Goal: Information Seeking & Learning: Check status

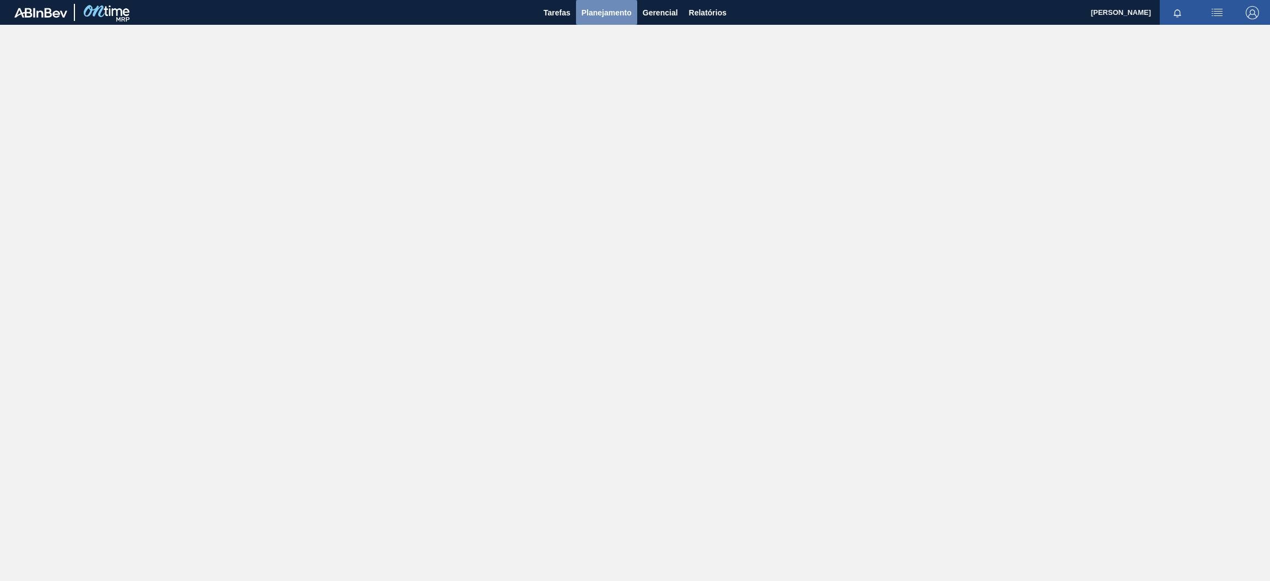
click at [593, 12] on span "Planejamento" at bounding box center [607, 12] width 50 height 13
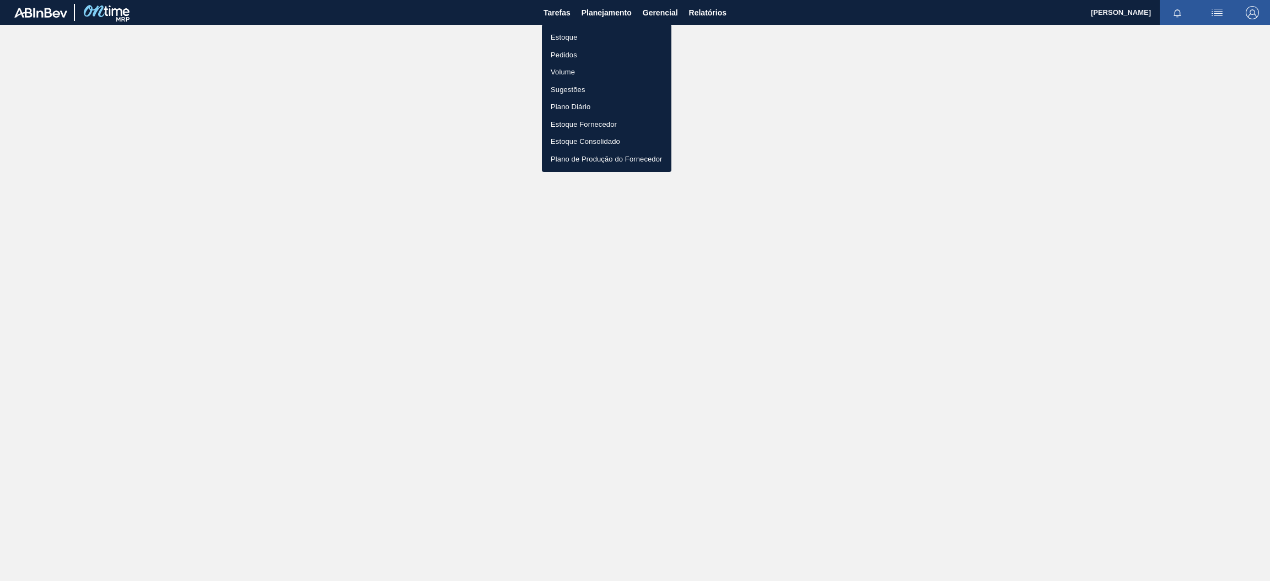
click at [588, 33] on li "Estoque" at bounding box center [607, 38] width 130 height 18
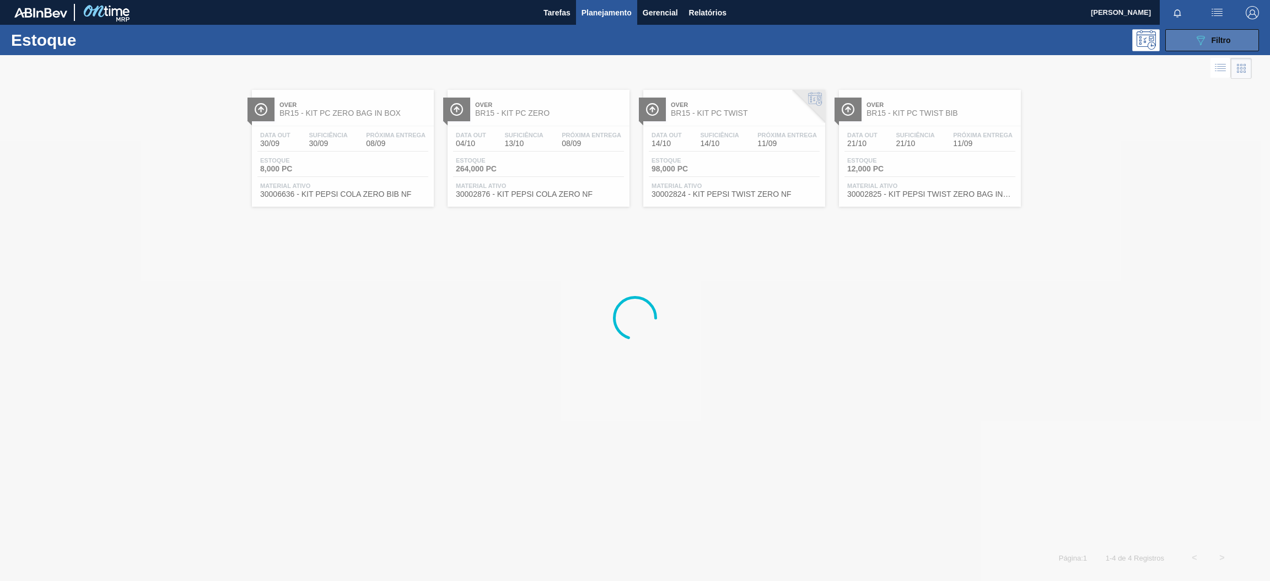
click at [1188, 46] on button "089F7B8B-B2A5-4AFE-B5C0-19BA573D28AC Filtro" at bounding box center [1213, 40] width 94 height 22
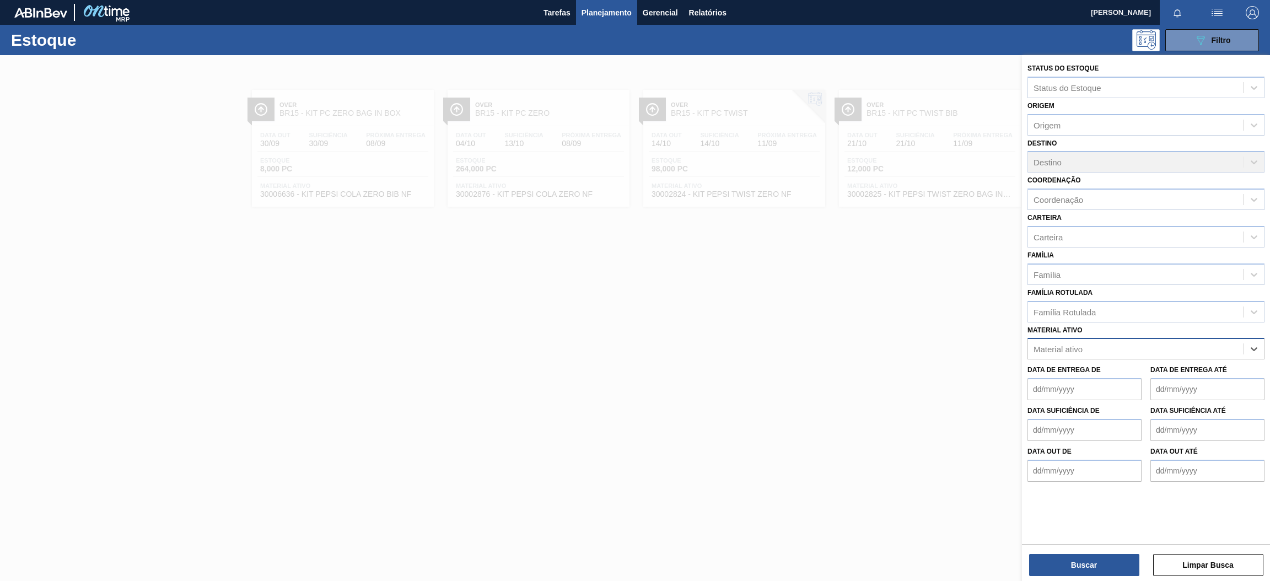
paste ativo "30030646"
type ativo "30030646"
click at [1130, 377] on div "30030646 - TAMPA PLAST INJECAP PEPSI ZERO NIV24" at bounding box center [1146, 376] width 237 height 20
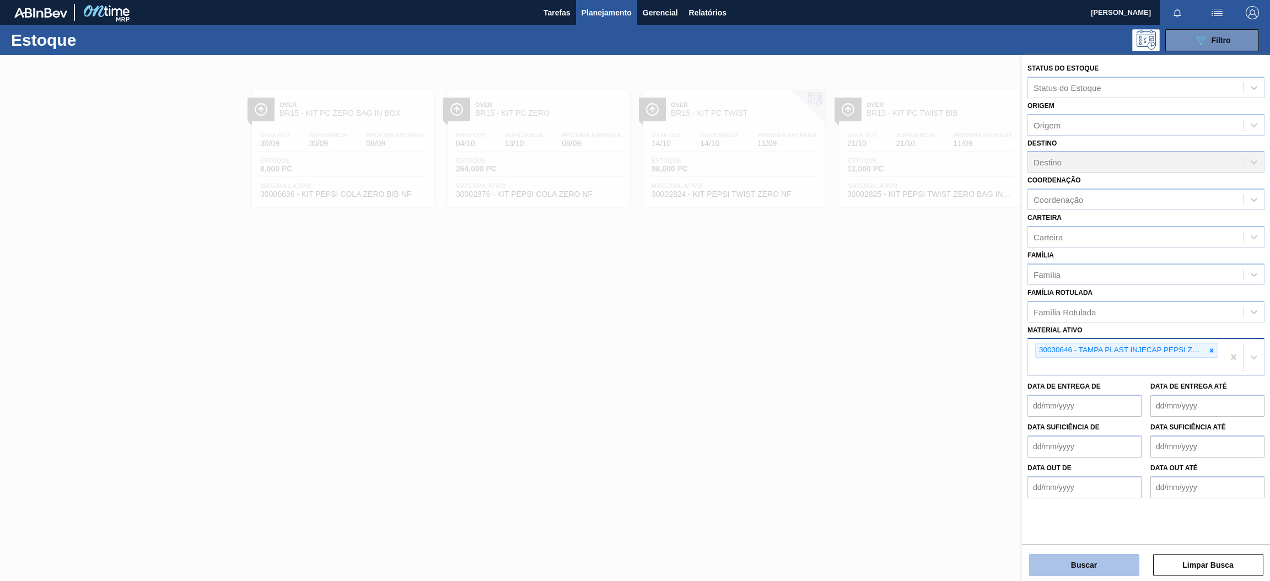
click at [1111, 562] on button "Buscar" at bounding box center [1084, 565] width 110 height 22
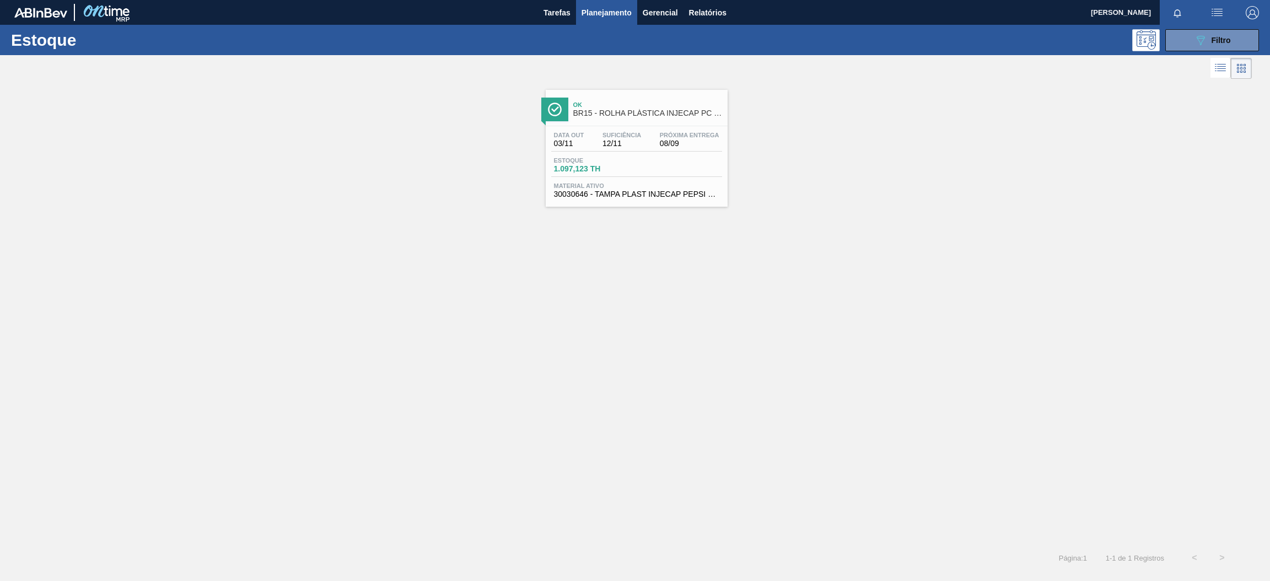
click at [616, 173] on span "1.097,123 TH" at bounding box center [592, 169] width 77 height 8
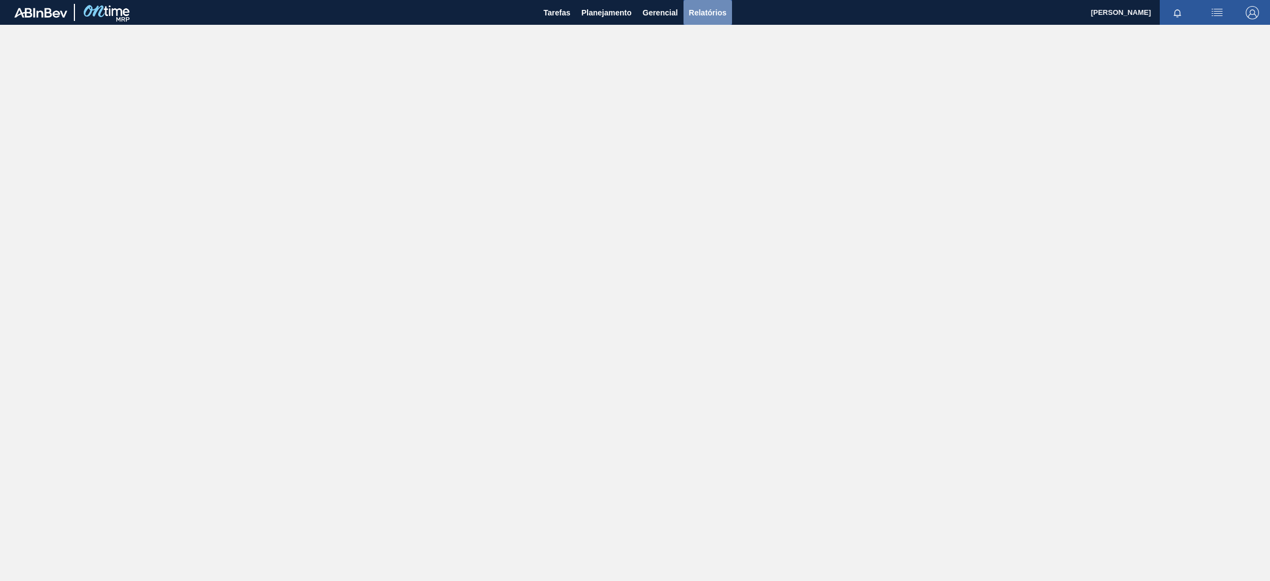
click at [693, 13] on span "Relatórios" at bounding box center [707, 12] width 37 height 13
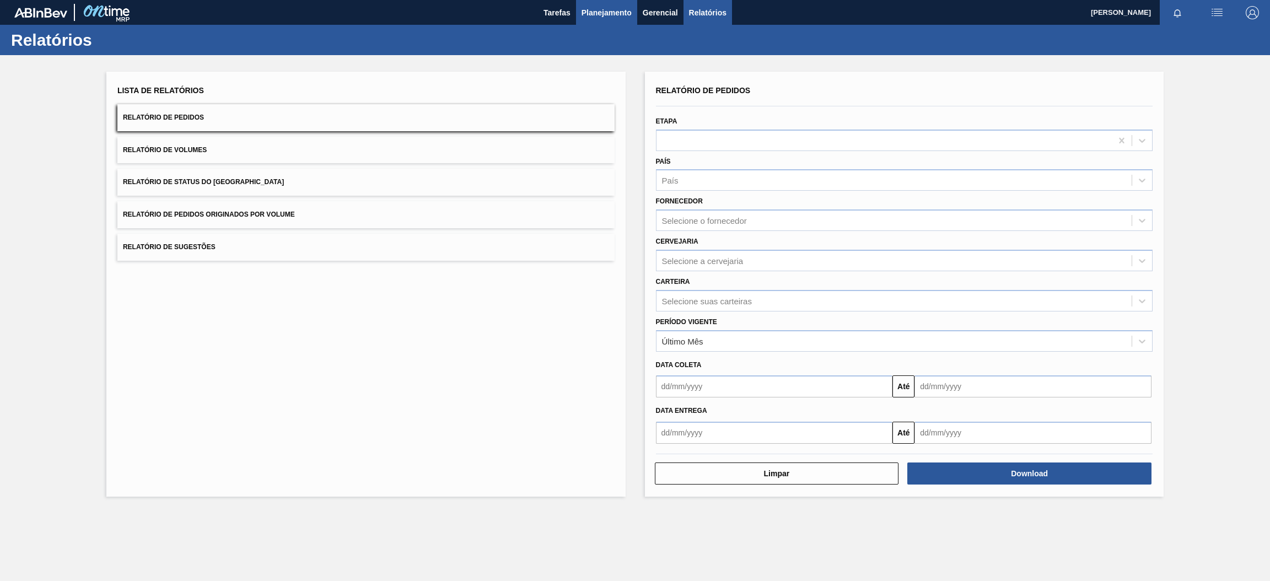
click at [589, 10] on span "Planejamento" at bounding box center [607, 12] width 50 height 13
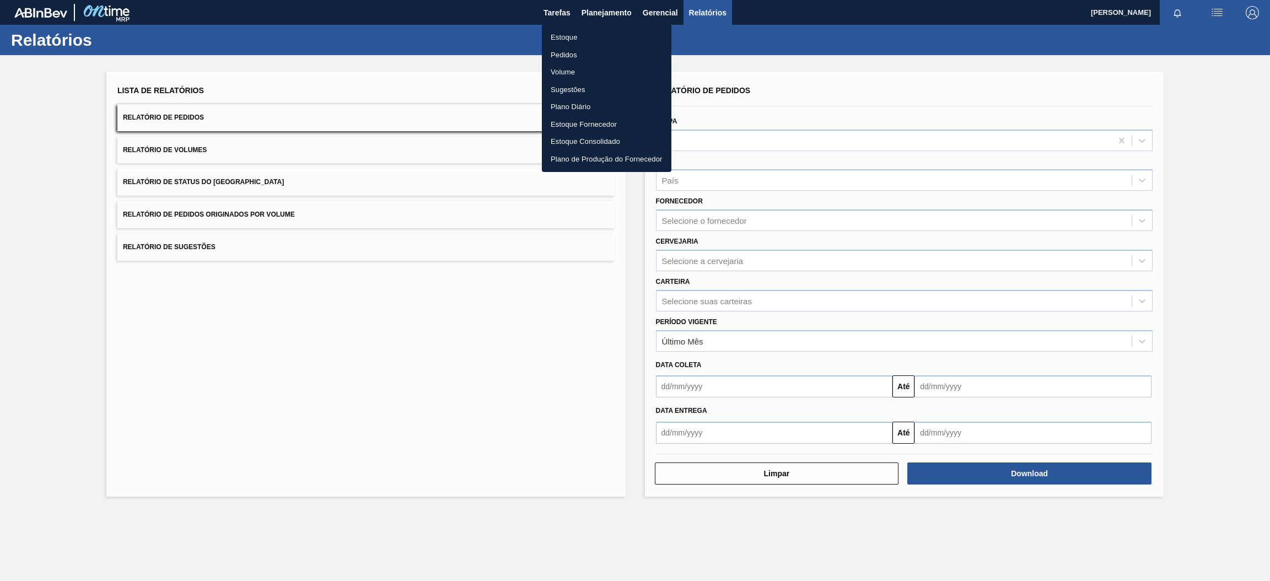
click at [584, 35] on li "Estoque" at bounding box center [607, 38] width 130 height 18
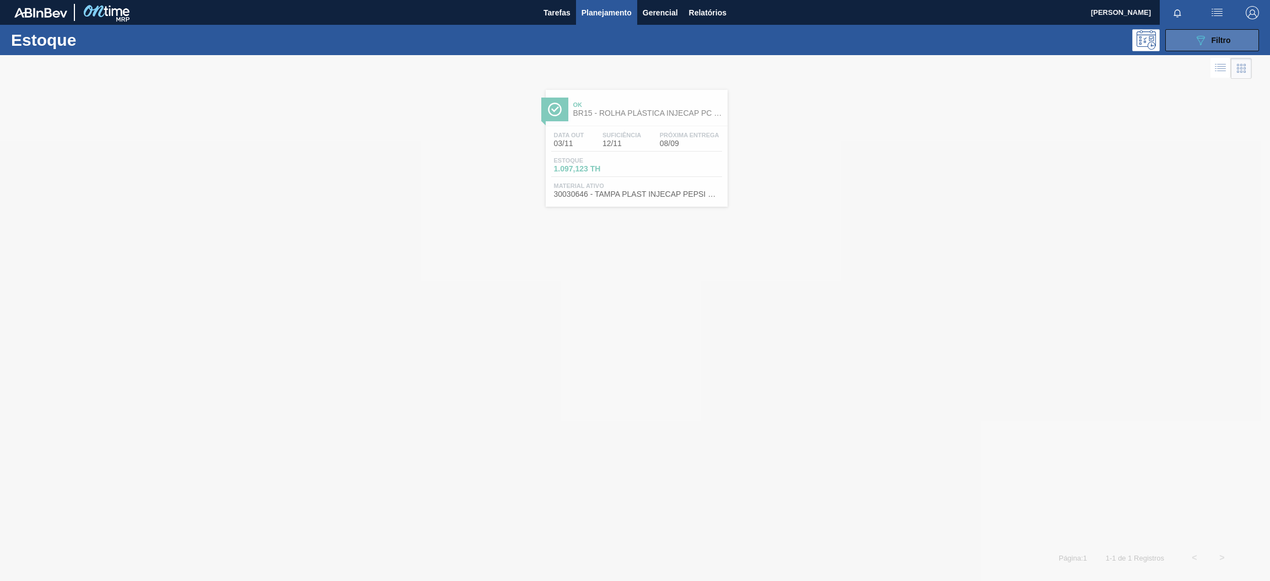
click at [1222, 36] on span "Filtro" at bounding box center [1221, 40] width 19 height 9
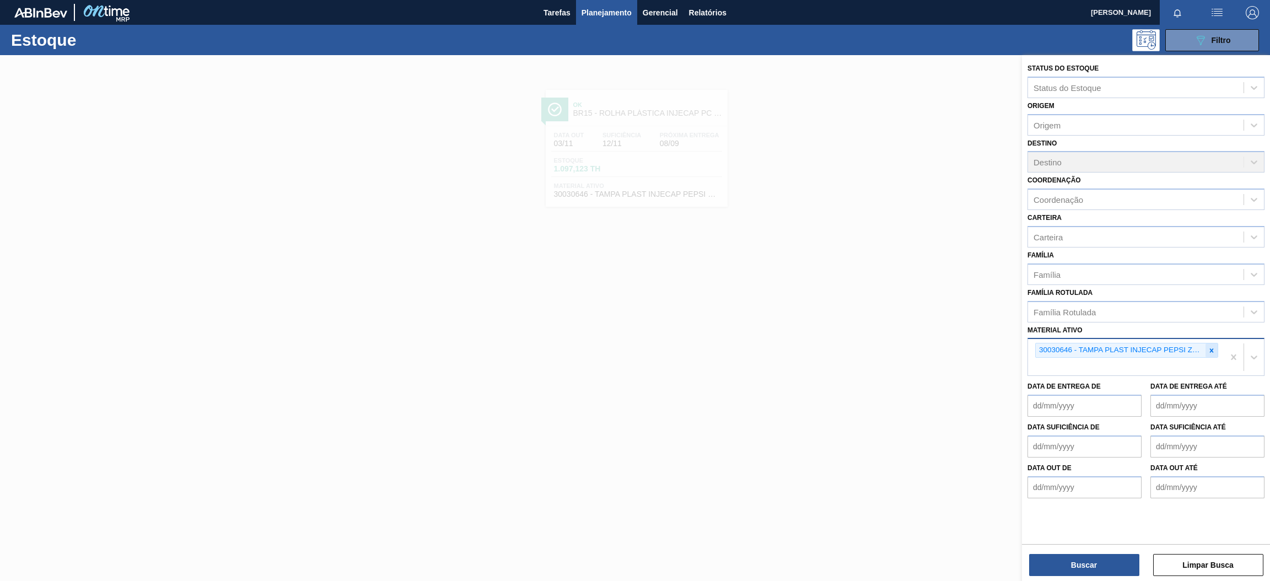
click at [1211, 350] on icon at bounding box center [1212, 351] width 8 height 8
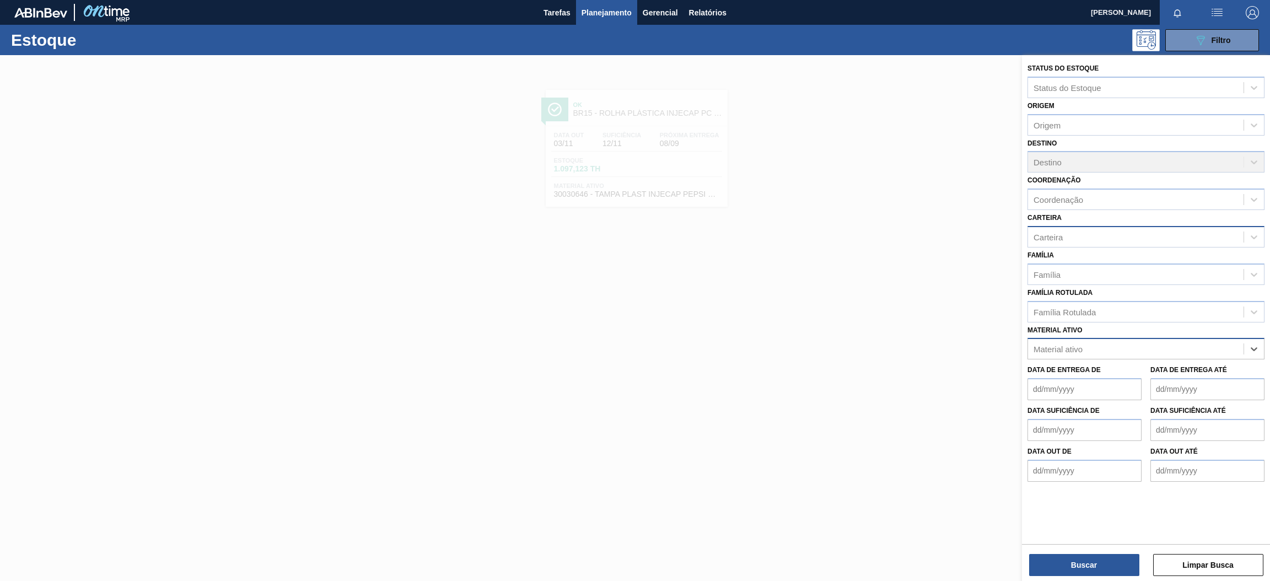
click at [1067, 237] on div "Carteira" at bounding box center [1136, 237] width 216 height 16
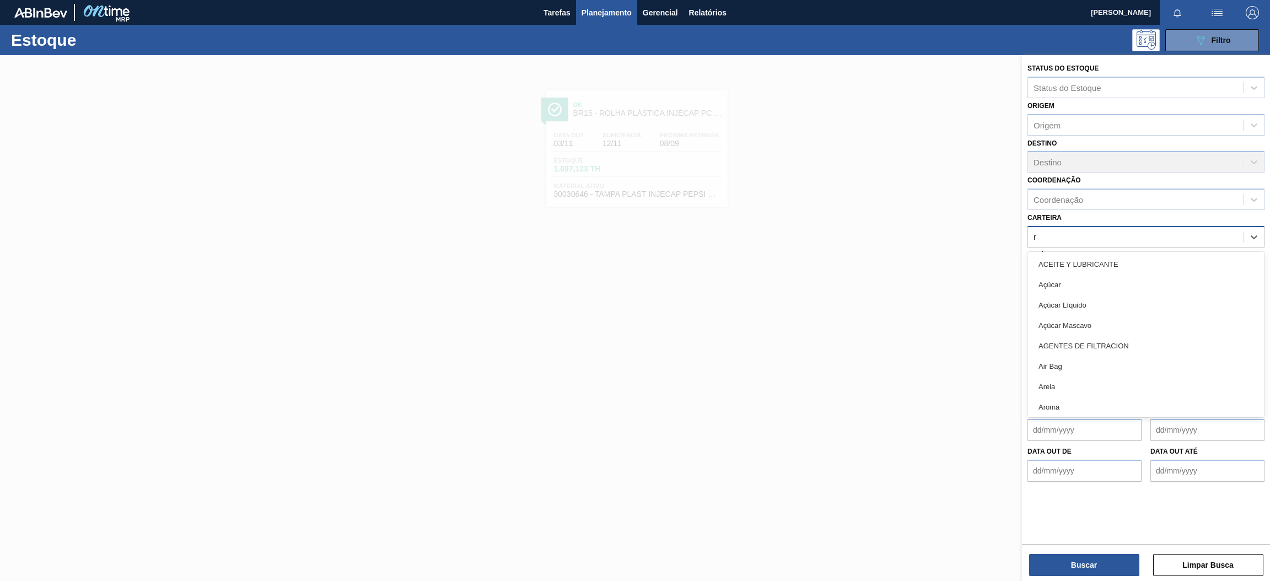
type input "ró"
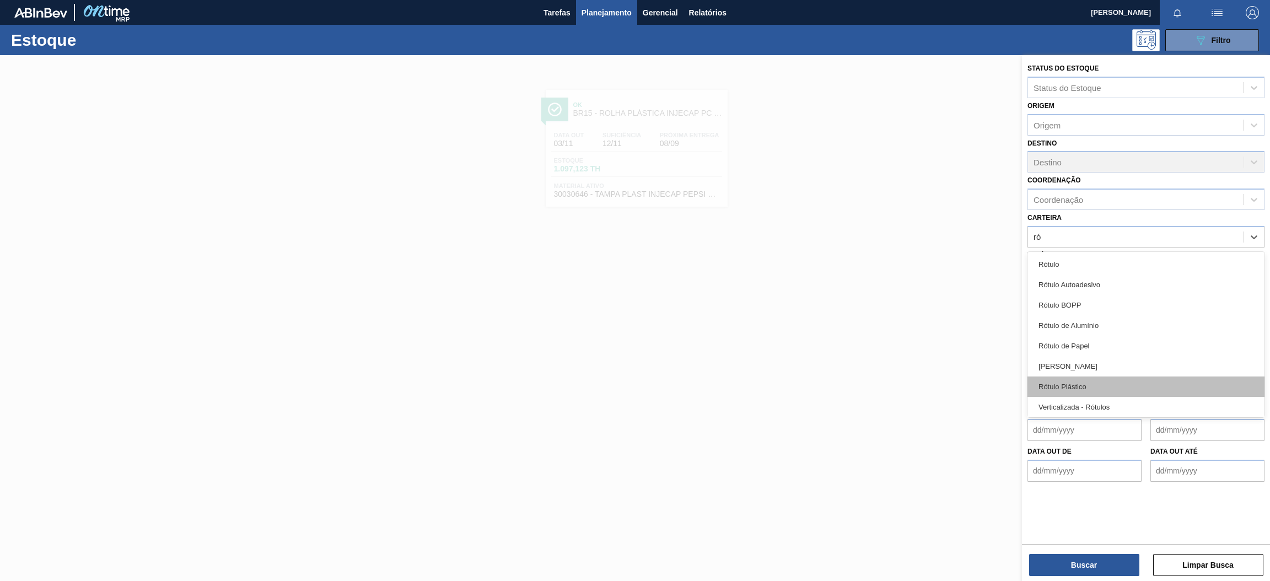
click at [1096, 385] on div "Rótulo Plástico" at bounding box center [1146, 387] width 237 height 20
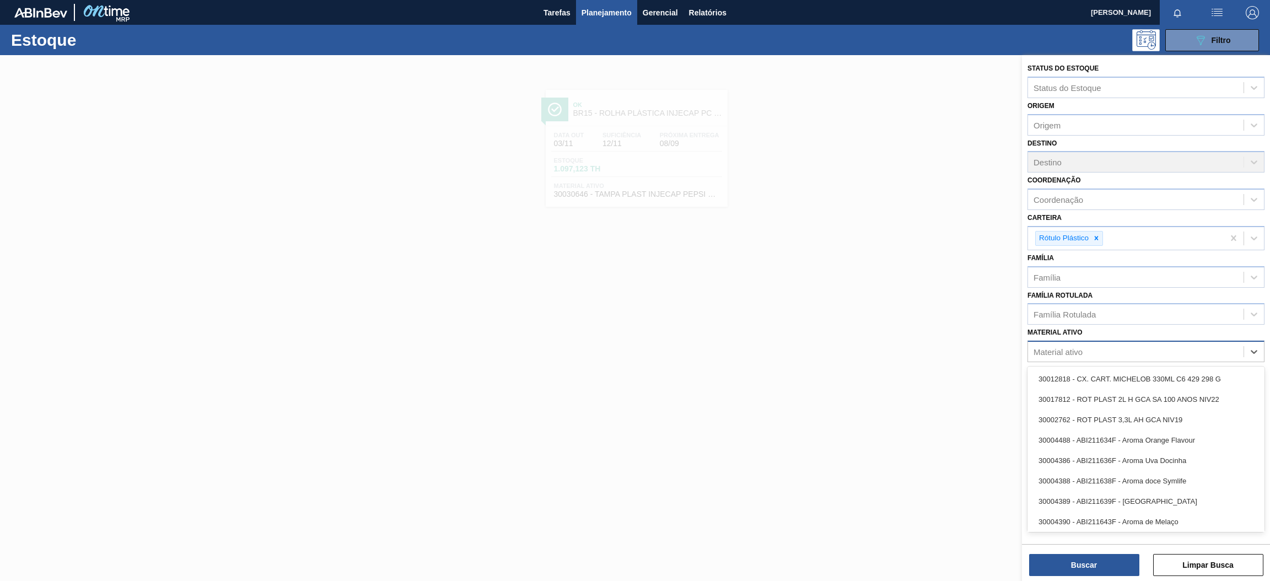
click at [1083, 344] on div "Material ativo" at bounding box center [1136, 352] width 216 height 16
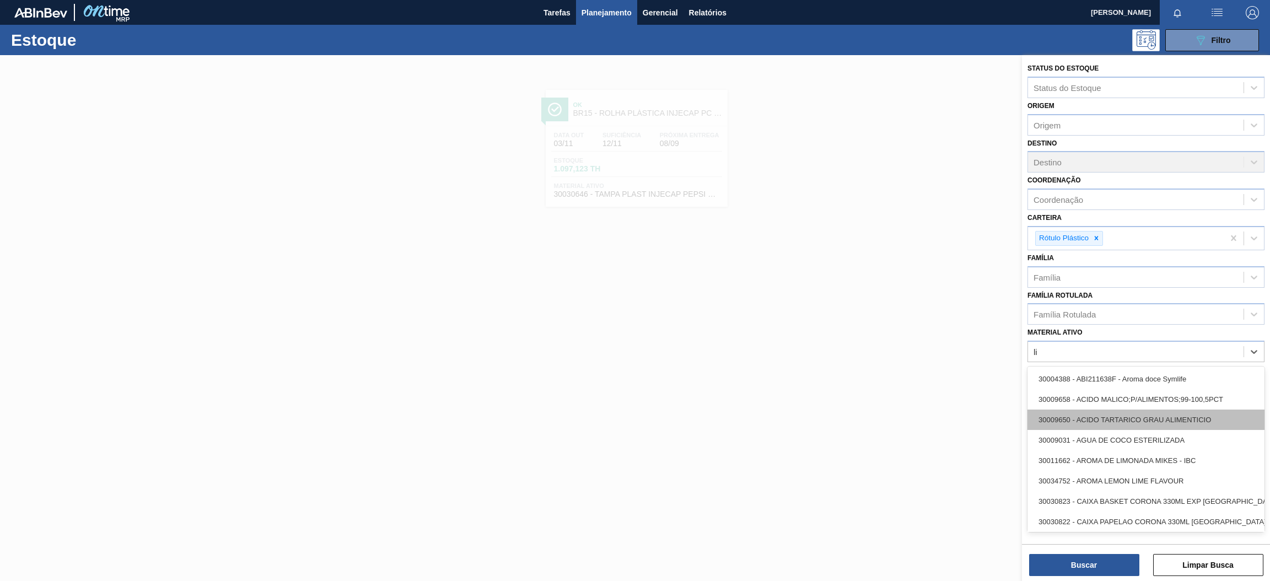
type ativo "l"
type ativo "sukita"
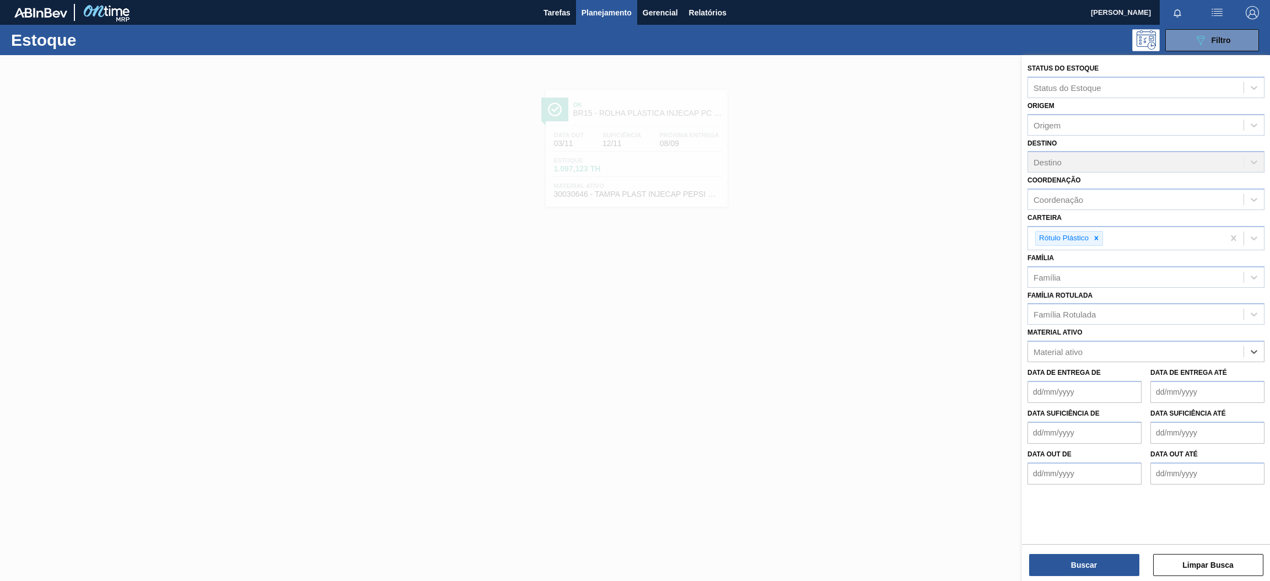
drag, startPoint x: 1069, startPoint y: 347, endPoint x: 974, endPoint y: 352, distance: 95.0
click at [1022, 352] on div "Status do Estoque Status do Estoque Origem Origem Destino Destino Coordenação C…" at bounding box center [1146, 345] width 248 height 581
click at [1111, 570] on button "Buscar" at bounding box center [1084, 565] width 110 height 22
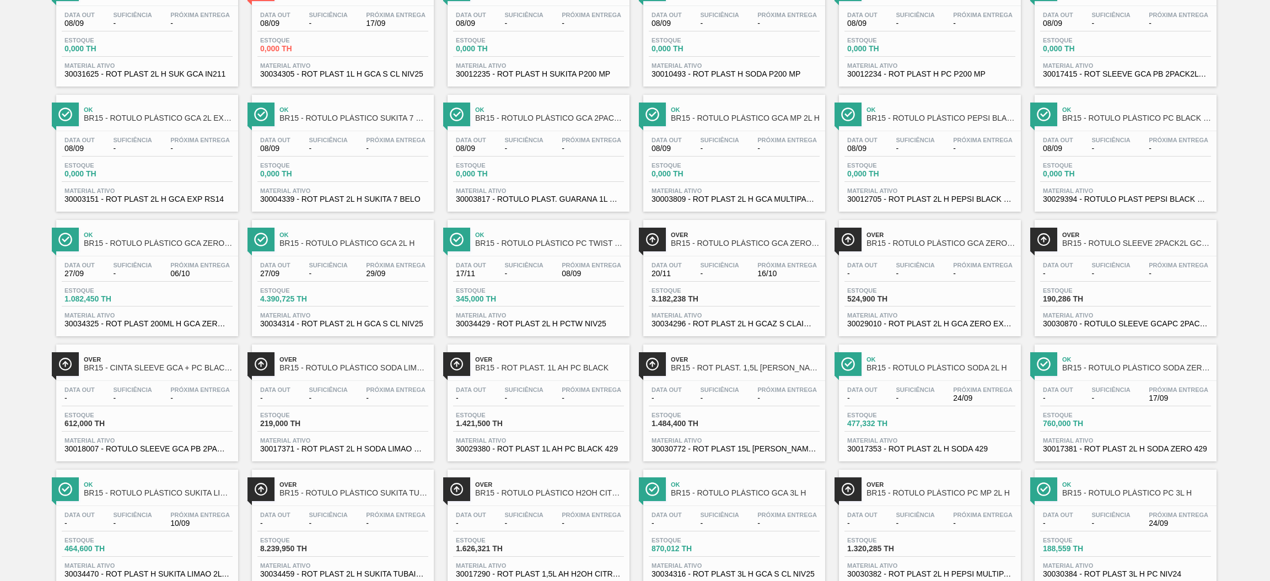
scroll to position [656, 0]
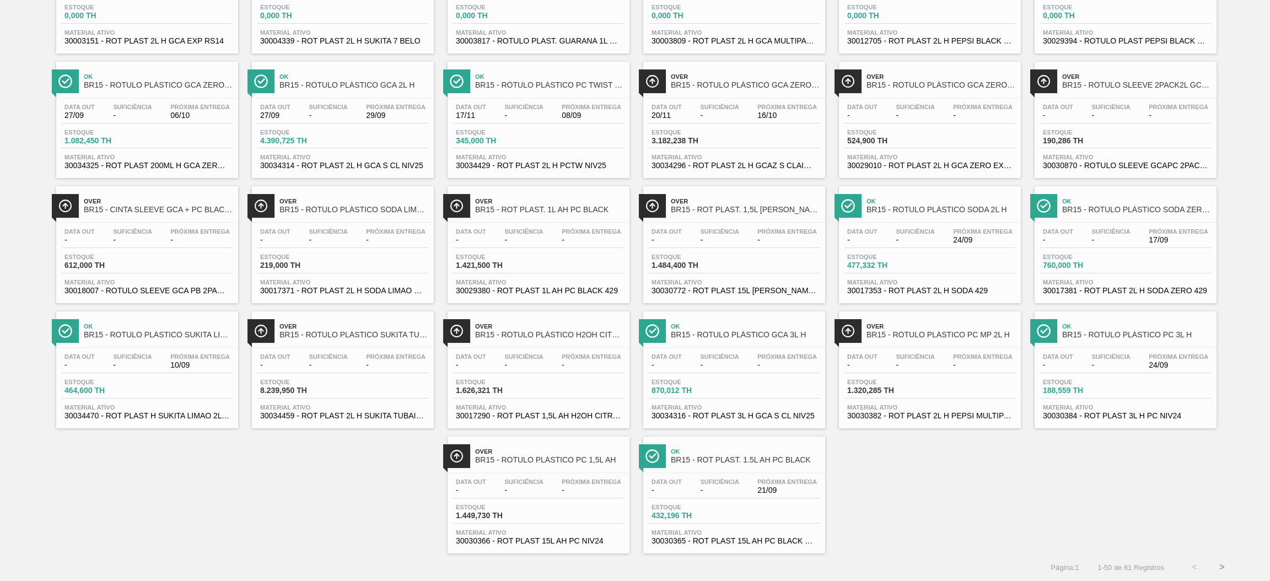
click at [190, 398] on div "Estoque 464,600 TH" at bounding box center [147, 389] width 171 height 20
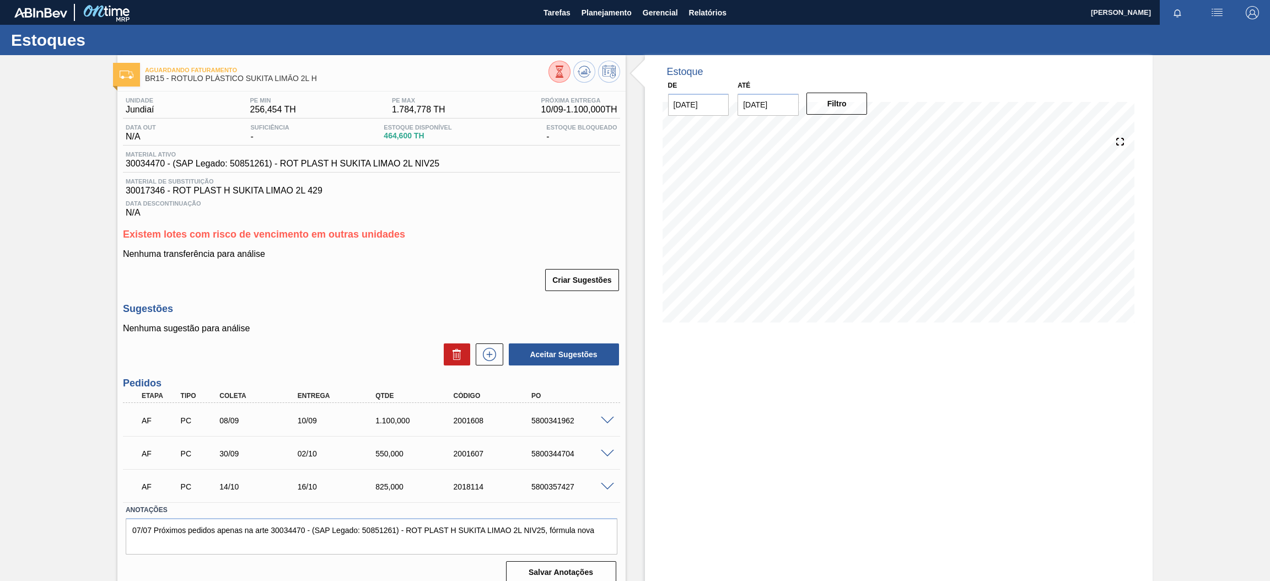
click at [611, 417] on span at bounding box center [607, 421] width 13 height 8
